Goal: Task Accomplishment & Management: Complete application form

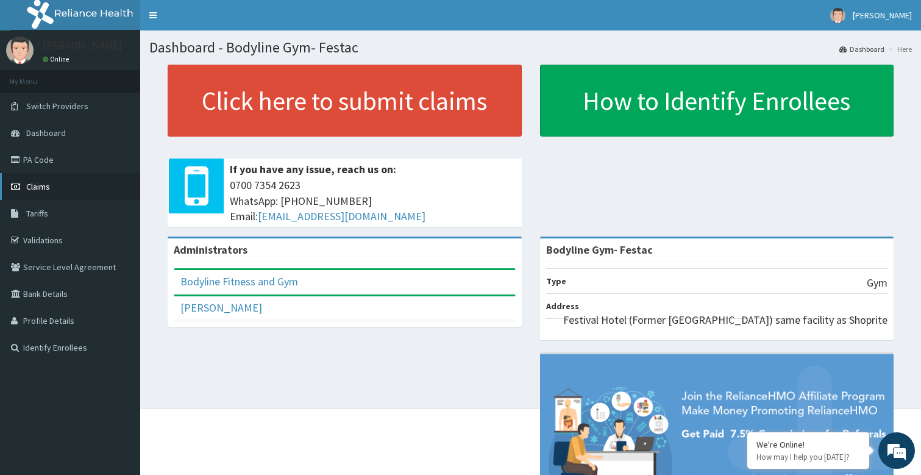
click at [35, 185] on span "Claims" at bounding box center [38, 186] width 24 height 11
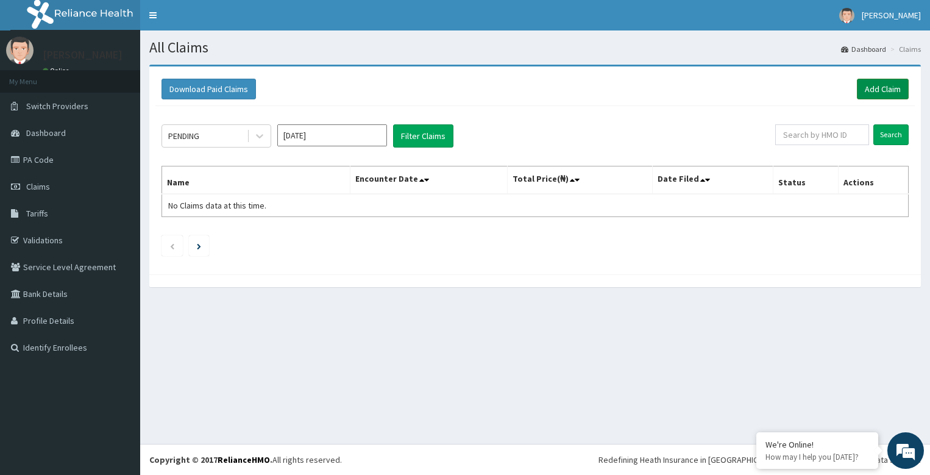
click at [884, 87] on link "Add Claim" at bounding box center [883, 89] width 52 height 21
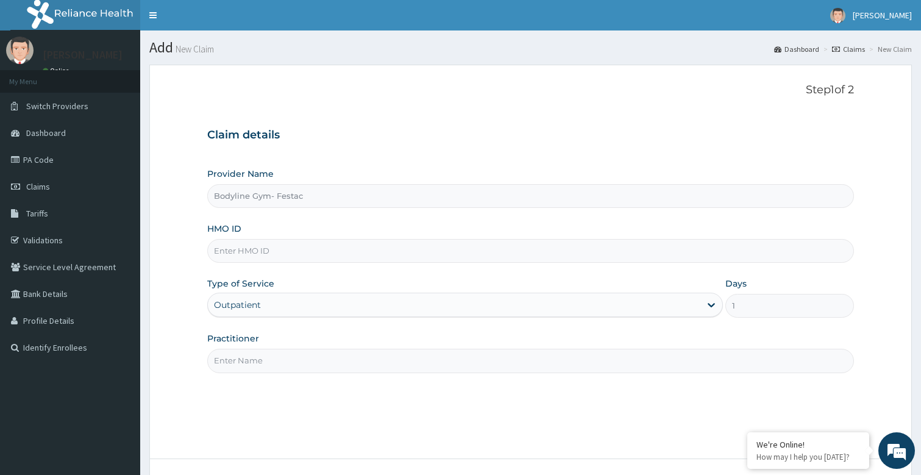
click at [253, 372] on input "Practitioner" at bounding box center [530, 360] width 647 height 24
type input "bodyline"
click at [307, 248] on input "HMO ID" at bounding box center [530, 251] width 647 height 24
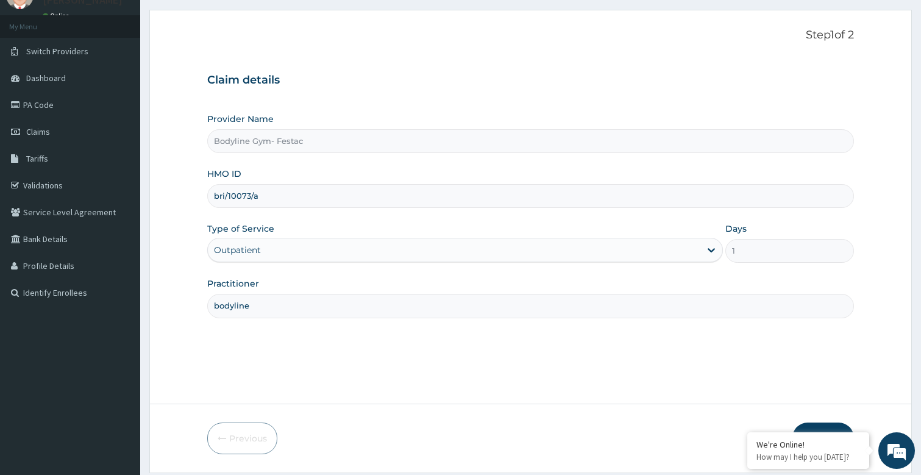
scroll to position [93, 0]
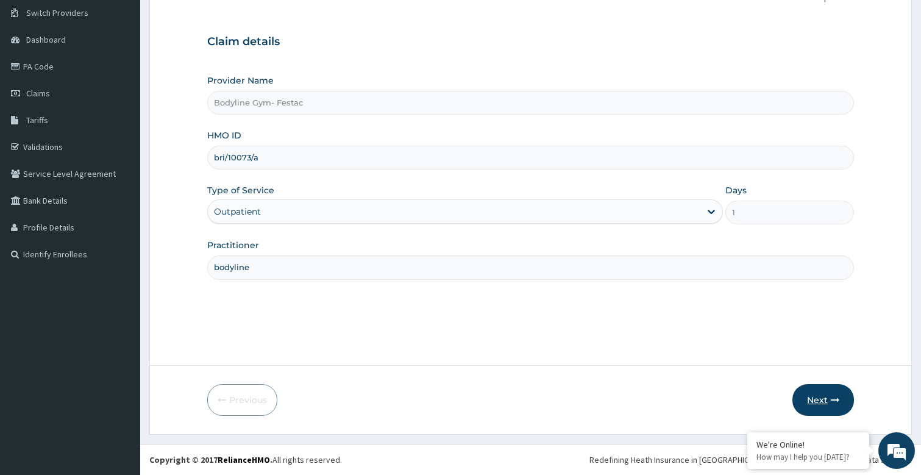
type input "bri/10073/a"
click at [840, 396] on button "Next" at bounding box center [823, 400] width 62 height 32
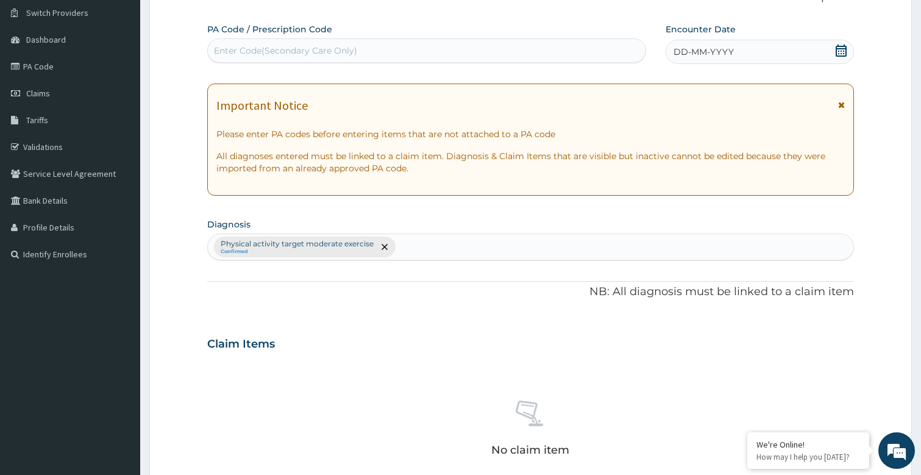
click at [712, 49] on span "DD-MM-YYYY" at bounding box center [703, 52] width 60 height 12
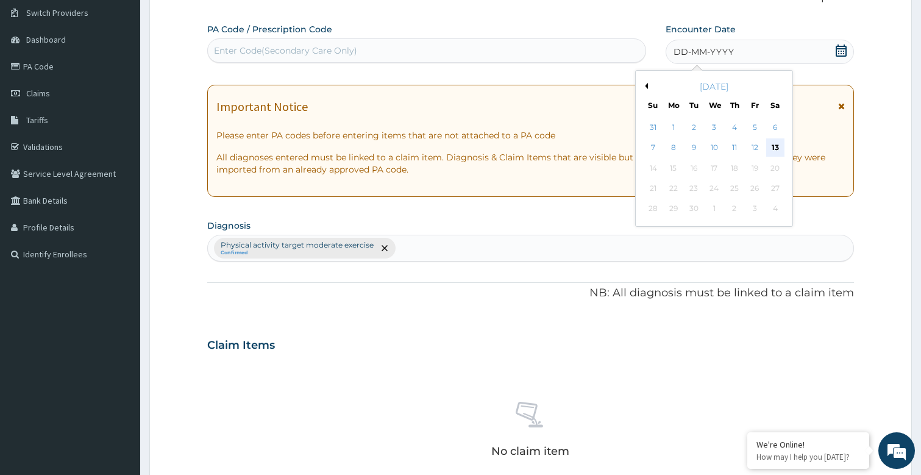
click at [781, 146] on div "13" at bounding box center [775, 148] width 18 height 18
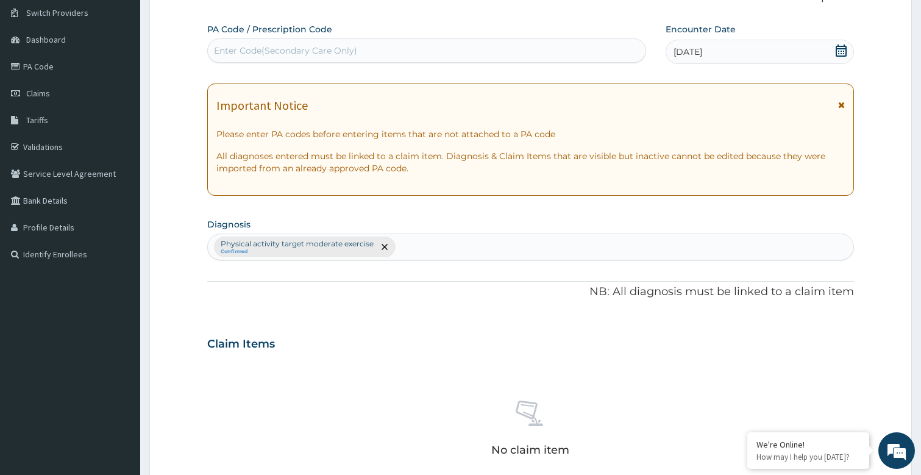
click at [285, 44] on div "Enter Code(Secondary Care Only)" at bounding box center [427, 50] width 438 height 19
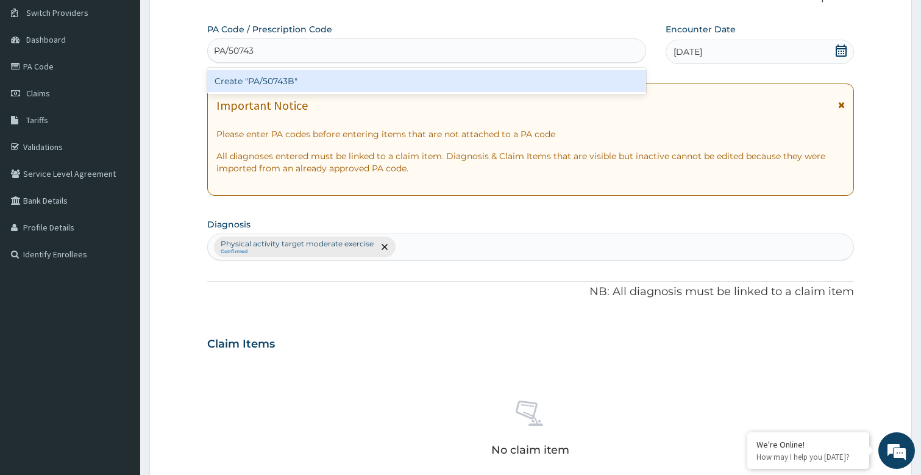
type input "PA/50743B"
click at [272, 80] on div "Create "PA/50743B"" at bounding box center [426, 81] width 439 height 22
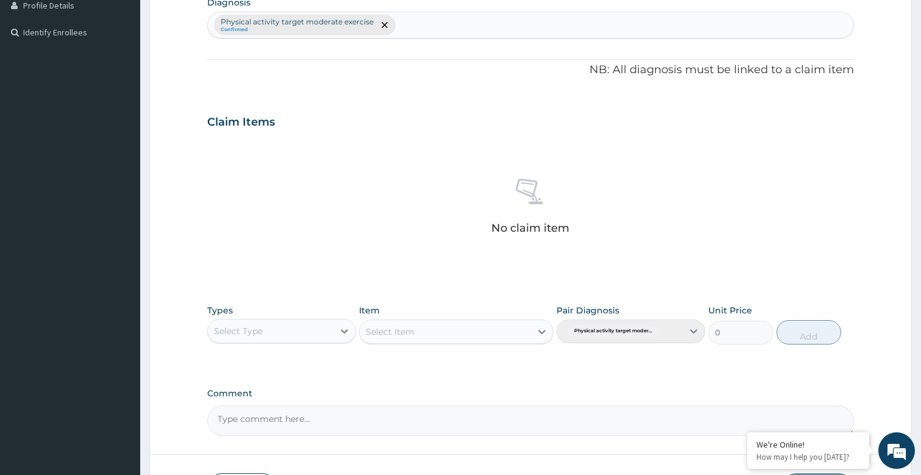
scroll to position [404, 0]
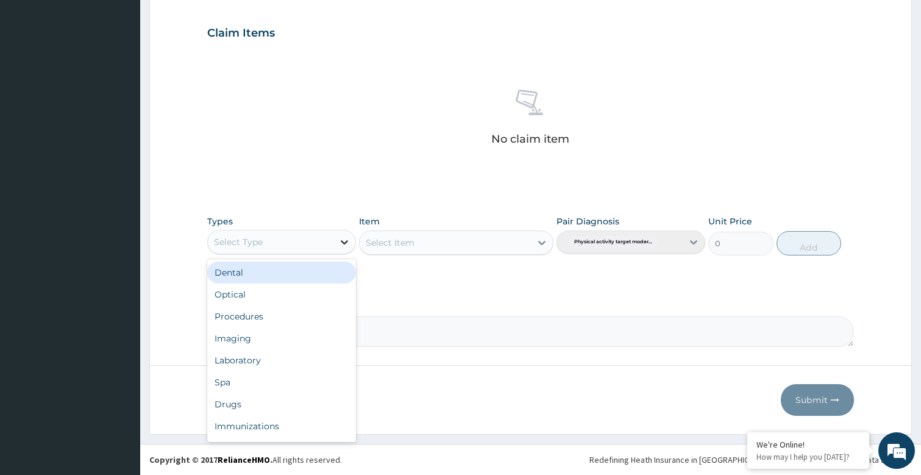
click at [345, 239] on icon at bounding box center [344, 242] width 12 height 12
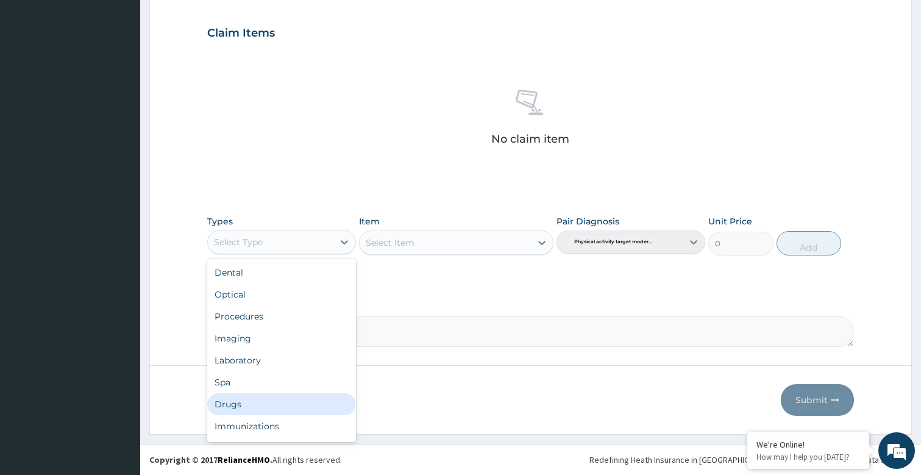
scroll to position [41, 0]
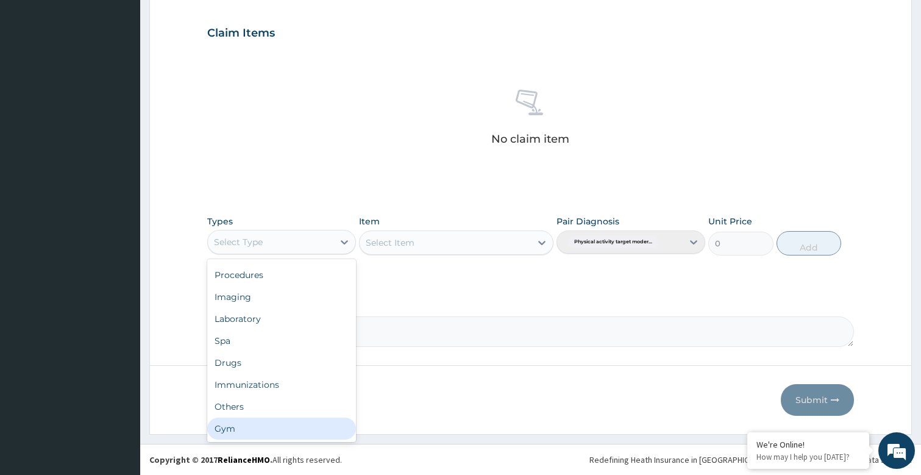
click at [226, 431] on div "Gym" at bounding box center [281, 428] width 149 height 22
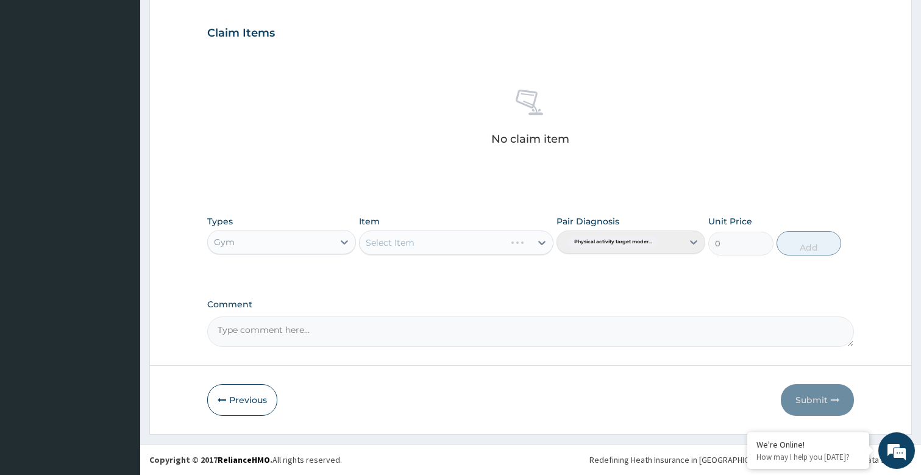
click at [542, 237] on div "Select Item" at bounding box center [456, 242] width 194 height 24
click at [504, 244] on div "Select Item" at bounding box center [431, 242] width 145 height 19
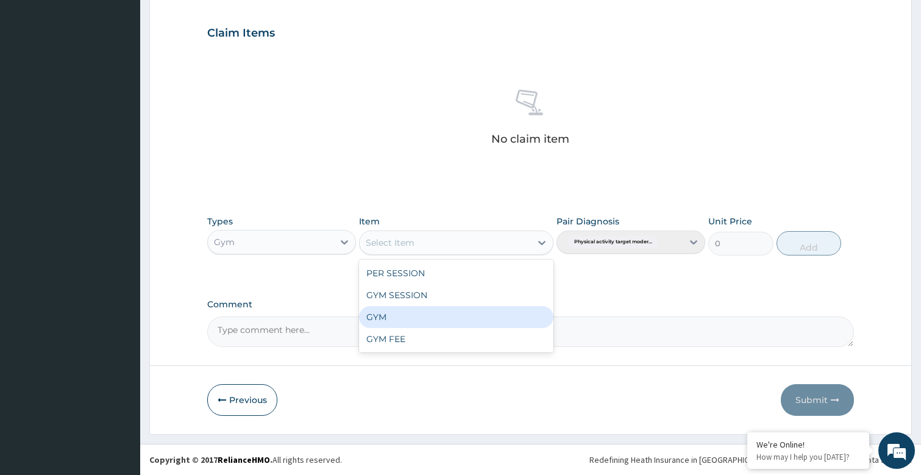
click at [381, 324] on div "GYM" at bounding box center [456, 317] width 194 height 22
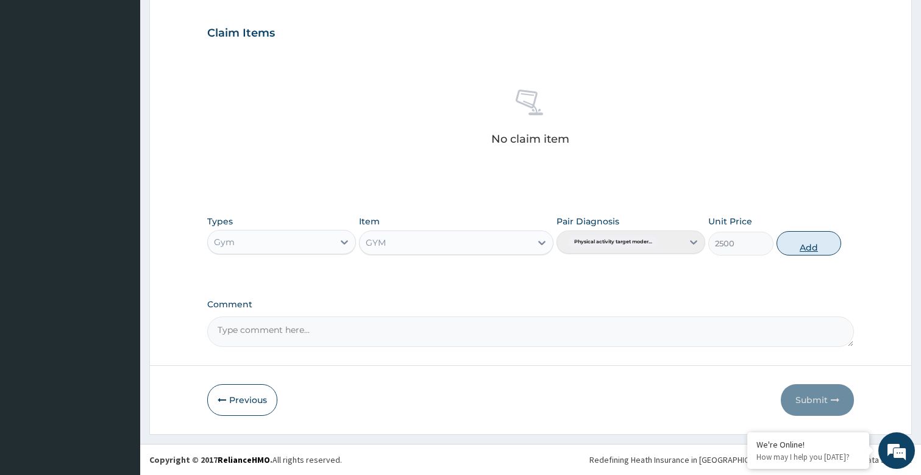
click at [816, 240] on button "Add" at bounding box center [808, 243] width 65 height 24
type input "0"
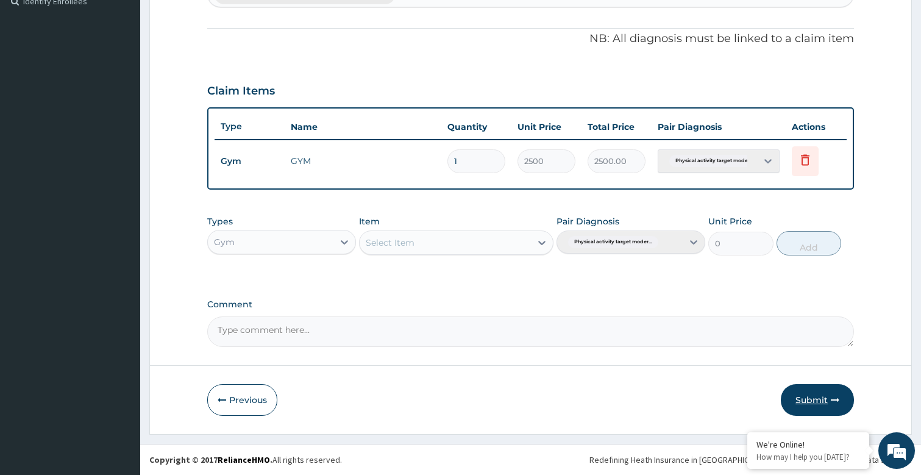
click at [829, 404] on button "Submit" at bounding box center [816, 400] width 73 height 32
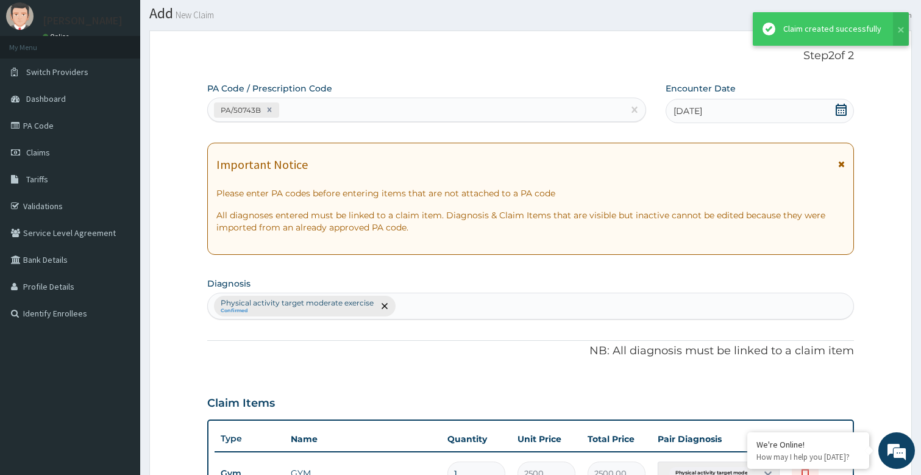
scroll to position [346, 0]
